Goal: Task Accomplishment & Management: Use online tool/utility

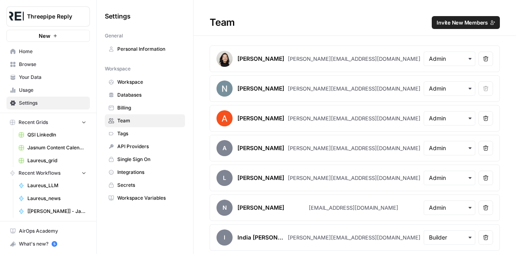
scroll to position [0, 0]
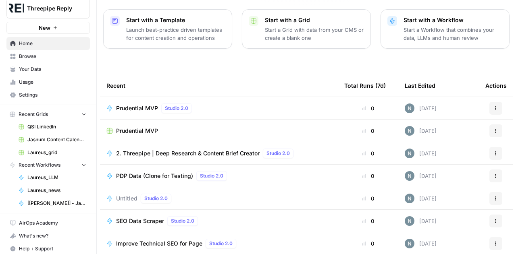
scroll to position [116, 0]
click at [50, 152] on span "Laureus_grid" at bounding box center [56, 152] width 59 height 7
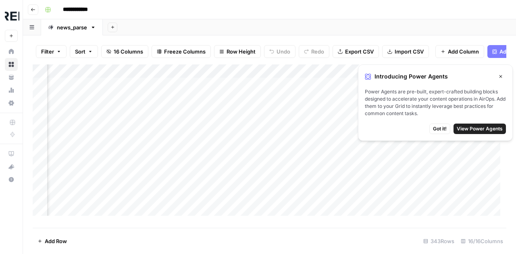
scroll to position [0, 668]
click at [499, 77] on icon "button" at bounding box center [500, 76] width 5 height 5
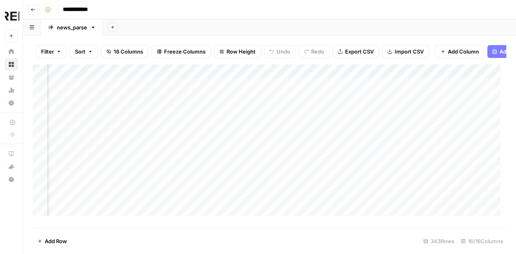
scroll to position [0, 825]
click at [166, 91] on div "Add Column" at bounding box center [270, 143] width 474 height 158
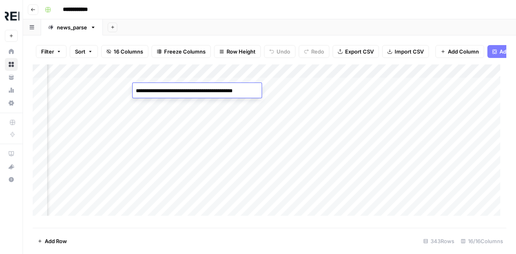
click at [320, 92] on div "Add Column" at bounding box center [270, 143] width 474 height 158
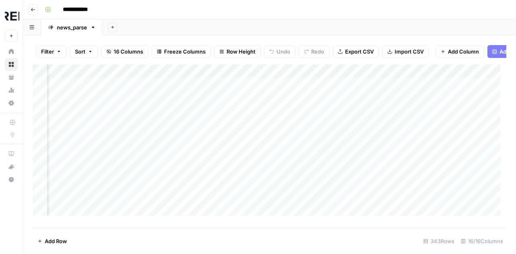
click at [320, 92] on div "Add Column" at bounding box center [270, 143] width 474 height 158
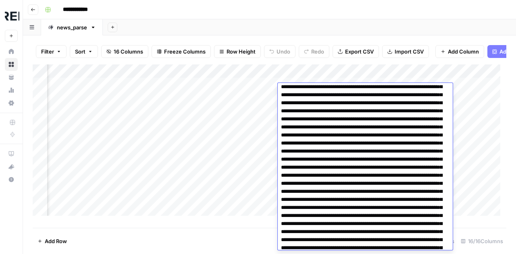
scroll to position [0, 0]
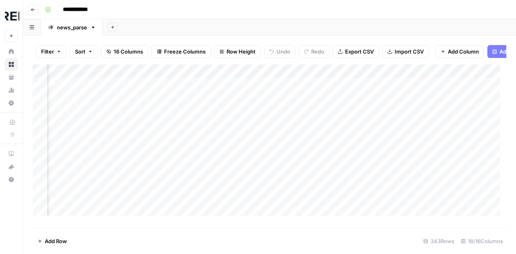
click at [296, 21] on div "Add Sheet" at bounding box center [309, 27] width 413 height 16
click at [482, 91] on div "Add Column" at bounding box center [270, 143] width 474 height 158
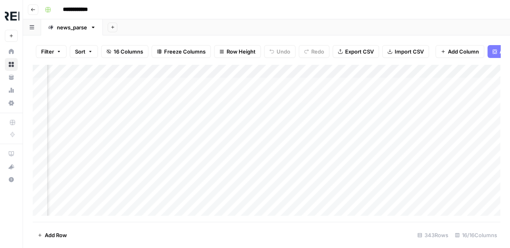
click at [482, 91] on div at bounding box center [488, 90] width 74 height 15
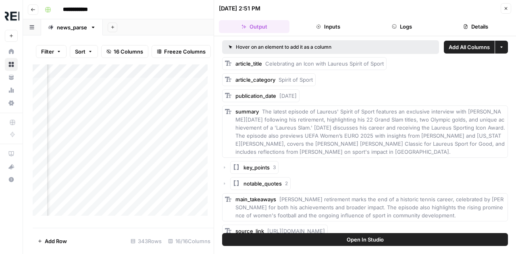
click at [504, 7] on icon "button" at bounding box center [505, 8] width 5 height 5
